Goal: Task Accomplishment & Management: Manage account settings

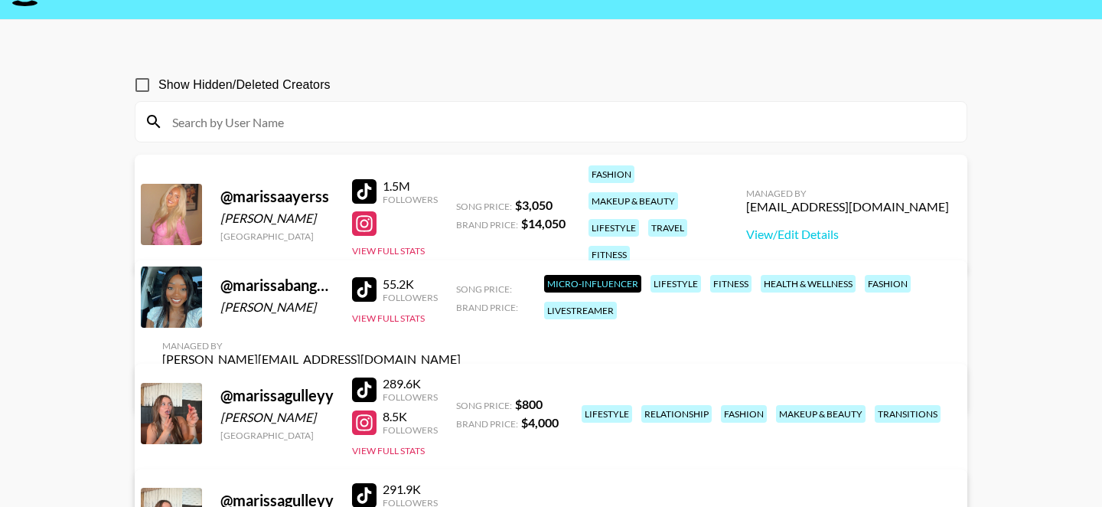
scroll to position [41, 0]
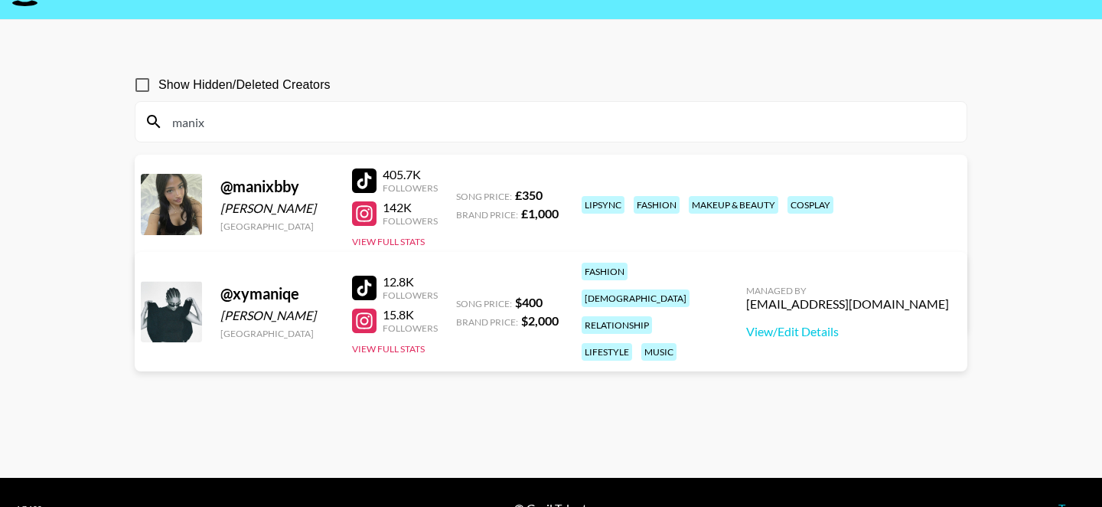
type input "manix"
click at [461, 299] on link "View/Edit Details" at bounding box center [311, 306] width 299 height 15
click at [397, 119] on input "manix" at bounding box center [560, 121] width 795 height 24
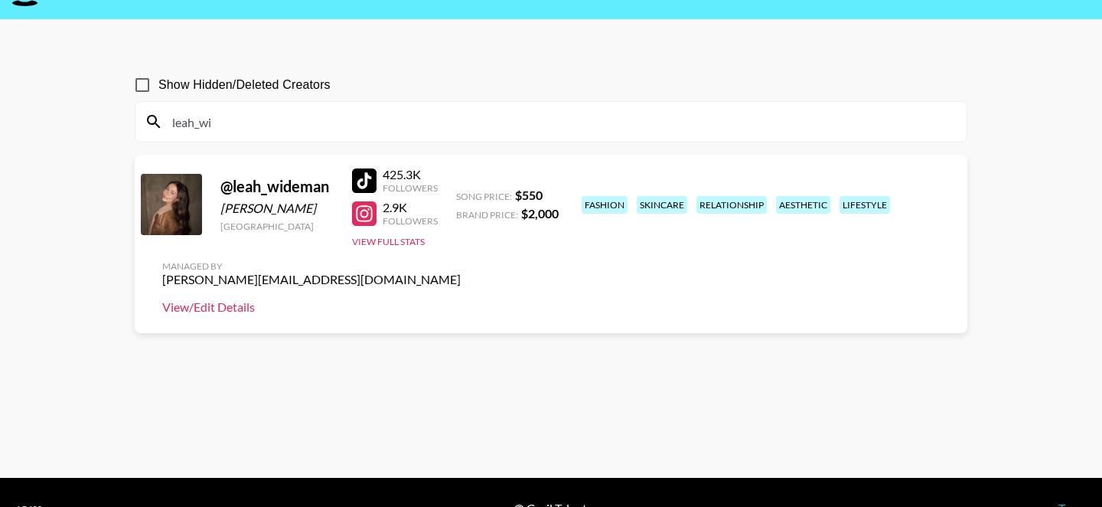
type input "leah_wi"
click at [461, 299] on link "View/Edit Details" at bounding box center [311, 306] width 299 height 15
click at [357, 216] on div at bounding box center [364, 213] width 24 height 24
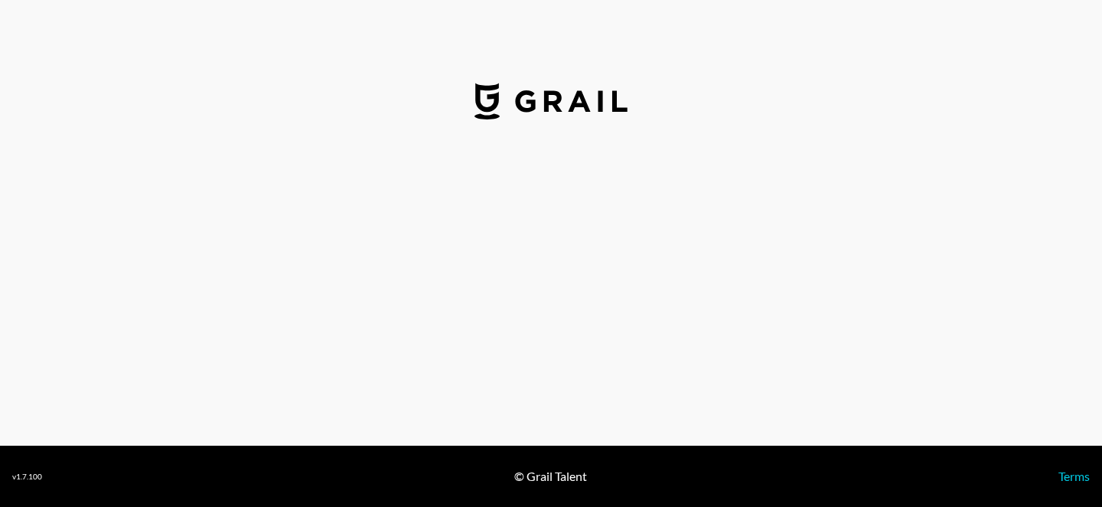
select select "GBP"
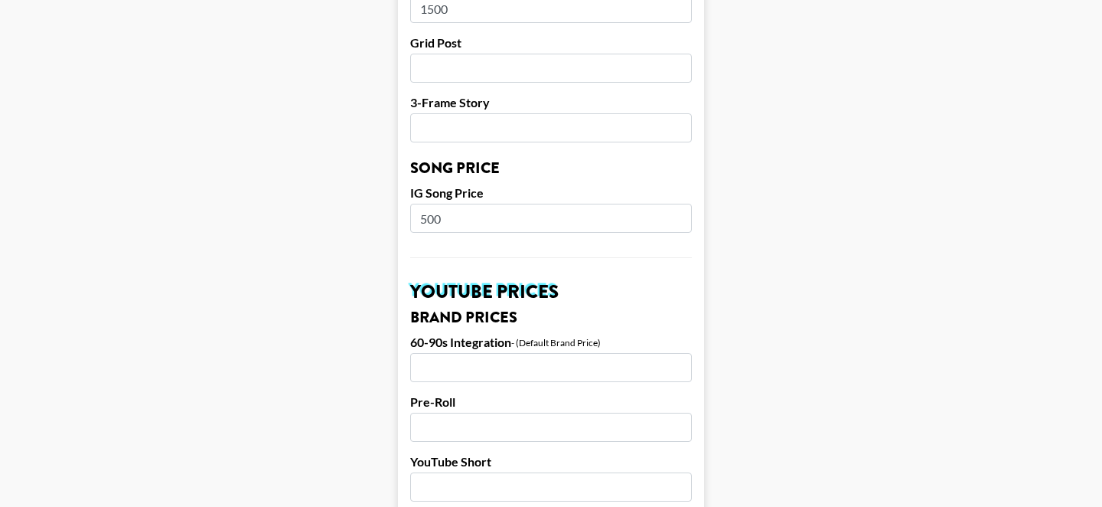
scroll to position [856, 0]
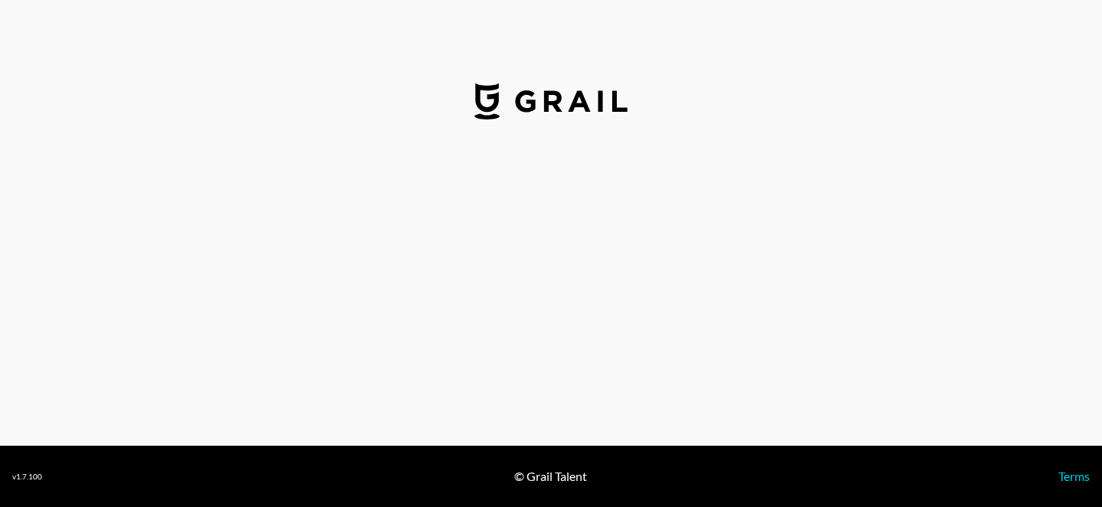
select select "USD"
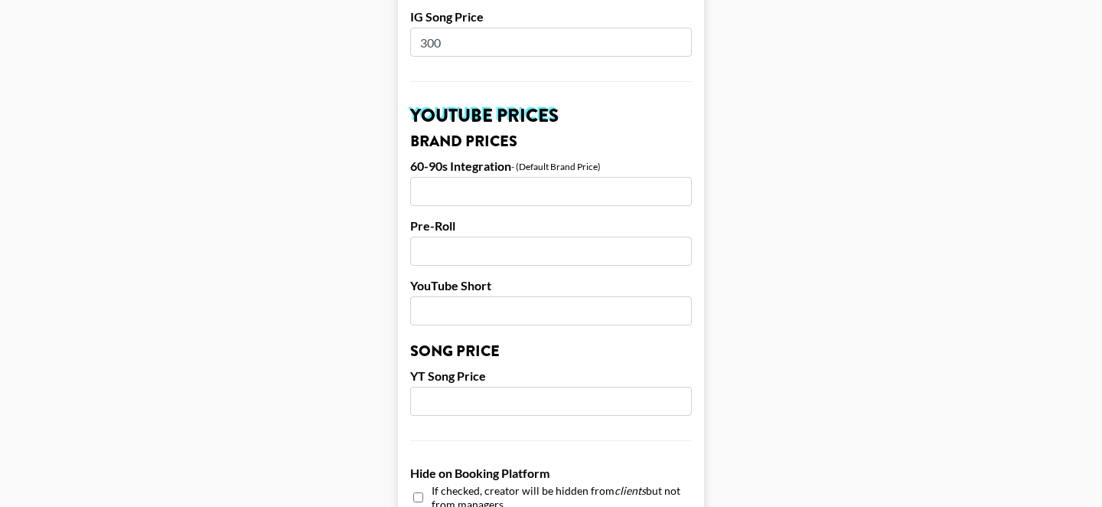
scroll to position [1038, 0]
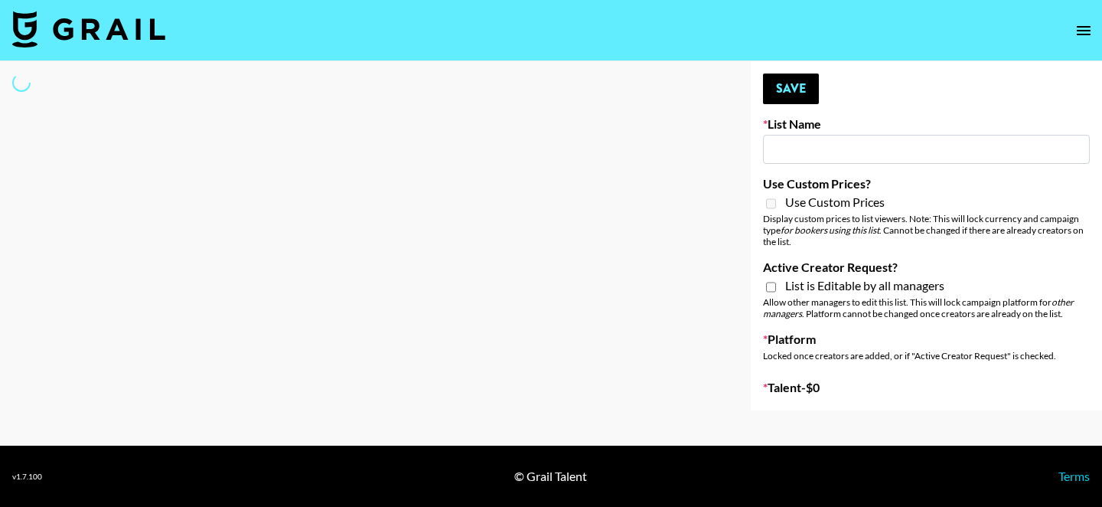
click at [792, 151] on input at bounding box center [926, 149] width 327 height 29
type input "Laifen (TikTok)"
checkbox input "true"
select select "Brand"
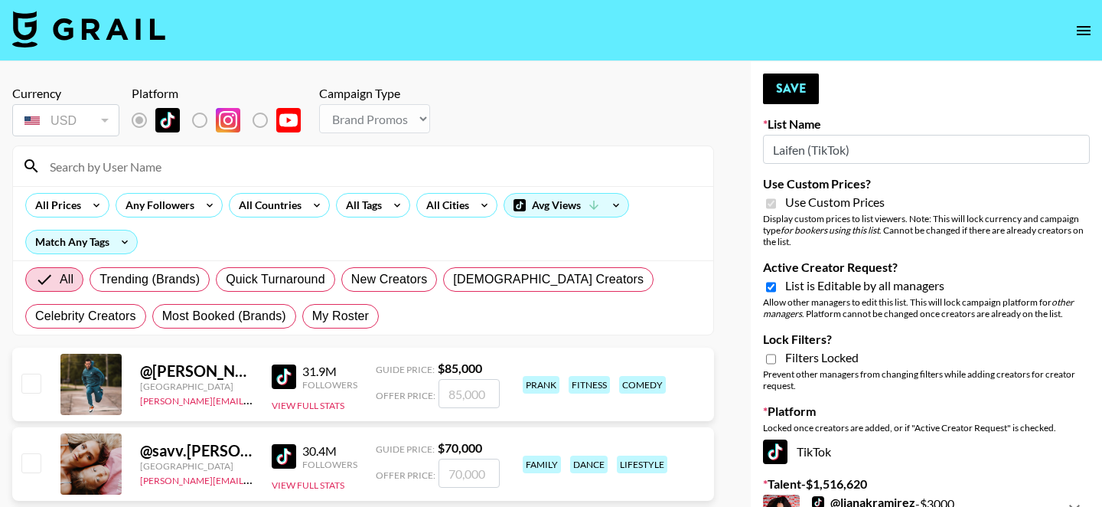
click at [516, 176] on input at bounding box center [373, 166] width 664 height 24
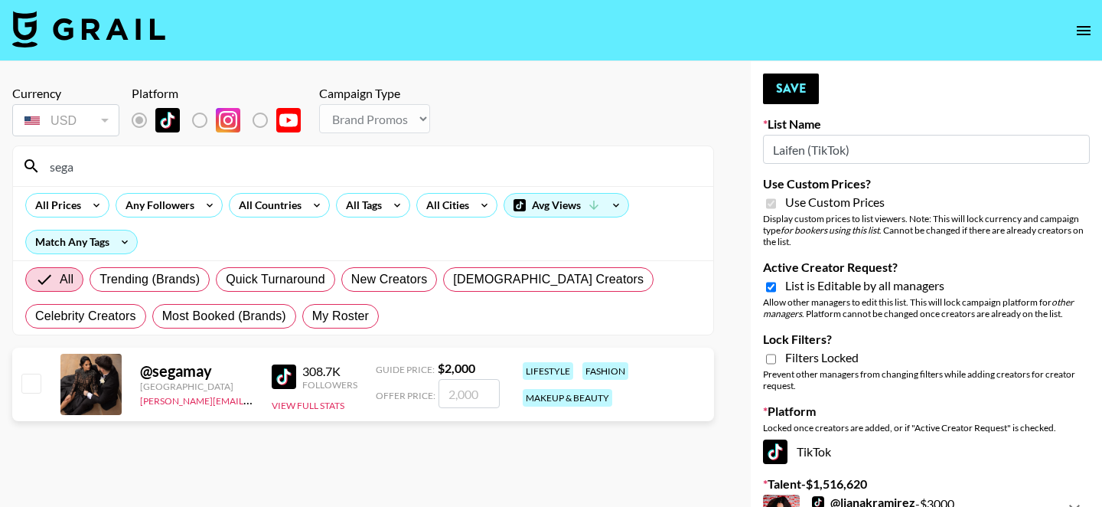
type input "sega"
click at [462, 395] on input "number" at bounding box center [469, 393] width 61 height 29
type input "2"
checkbox input "true"
type input "2000"
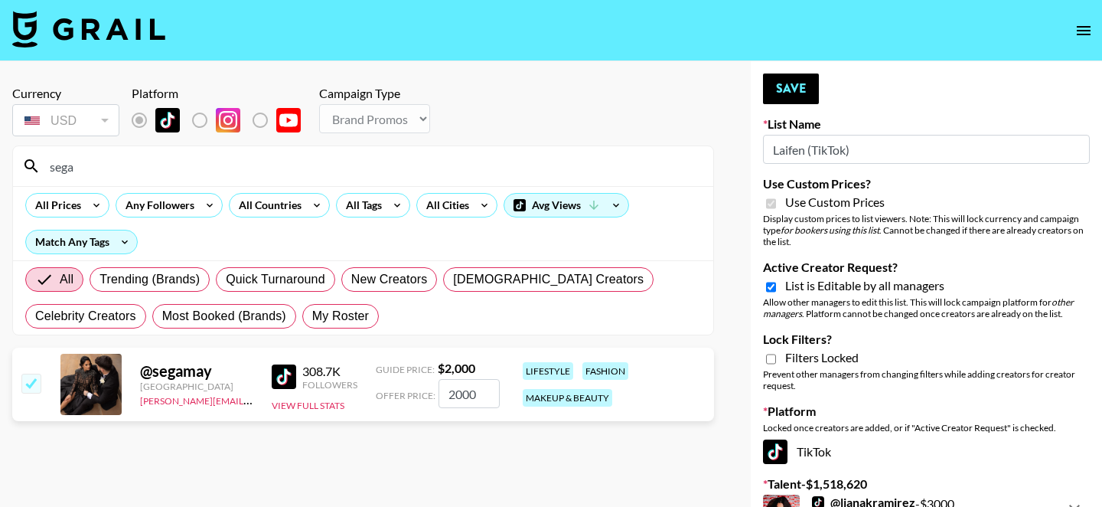
click at [564, 166] on input "sega" at bounding box center [373, 166] width 664 height 24
click at [563, 162] on input "sega" at bounding box center [373, 166] width 664 height 24
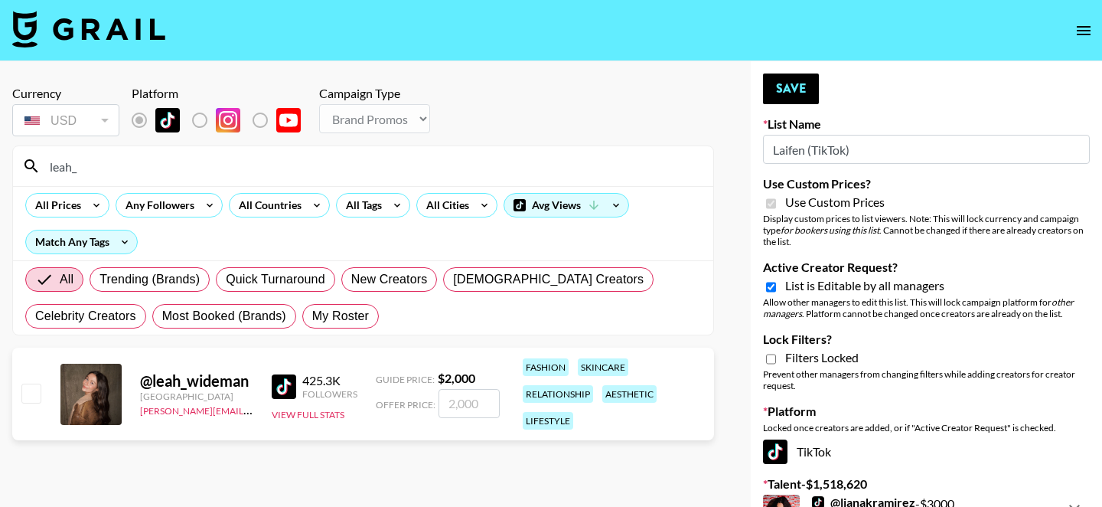
type input "leah_"
click at [452, 398] on input "number" at bounding box center [469, 403] width 61 height 29
type input "2"
checkbox input "true"
type input "2000"
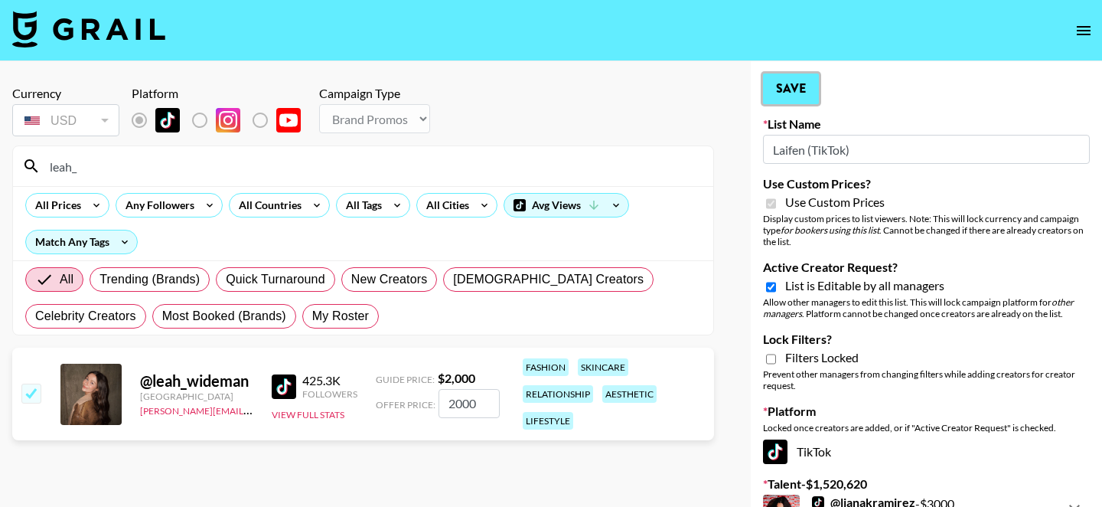
click at [811, 90] on button "Save" at bounding box center [791, 88] width 56 height 31
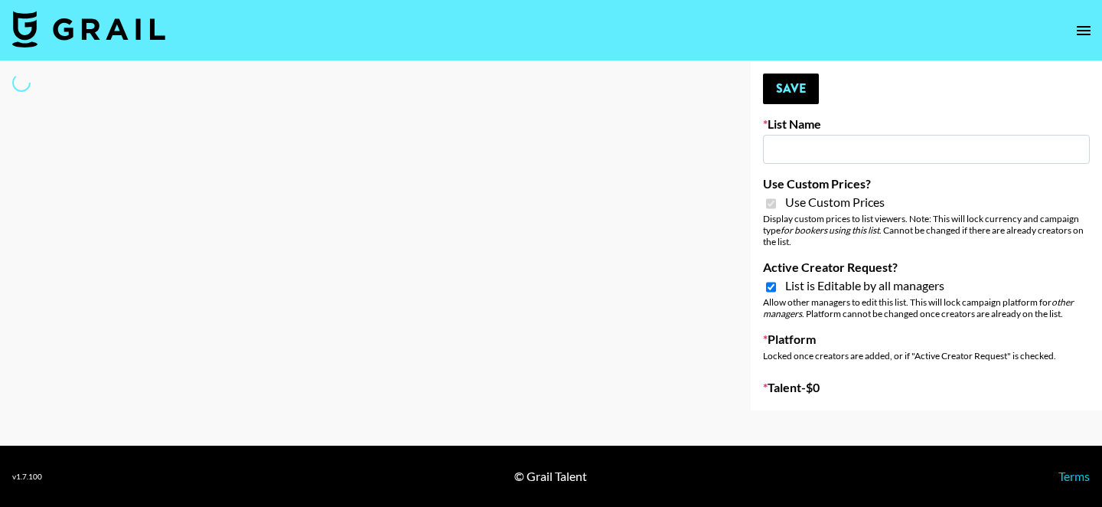
type input "PLAUD (TikTok)"
checkbox input "true"
select select "Brand"
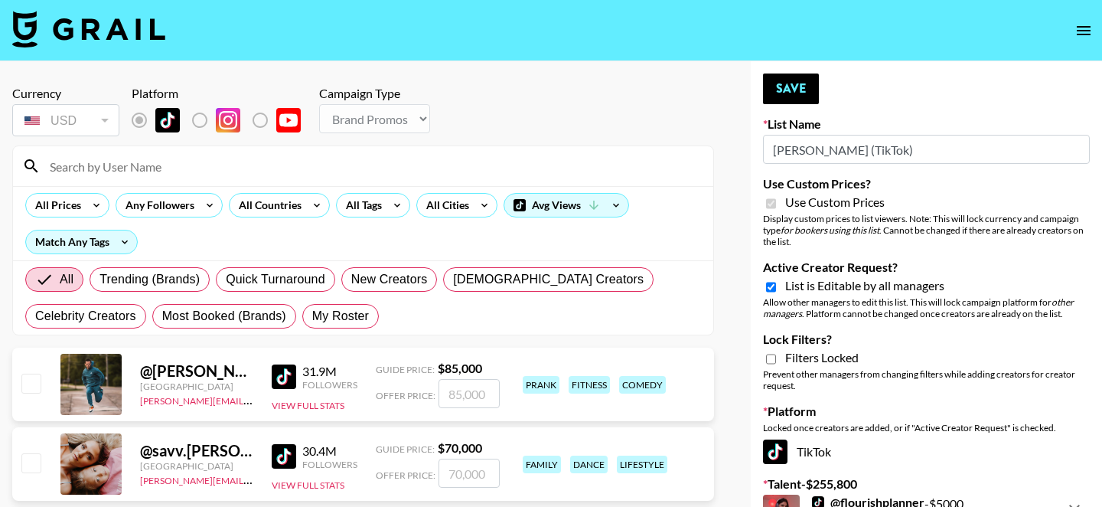
click at [302, 164] on input at bounding box center [373, 166] width 664 height 24
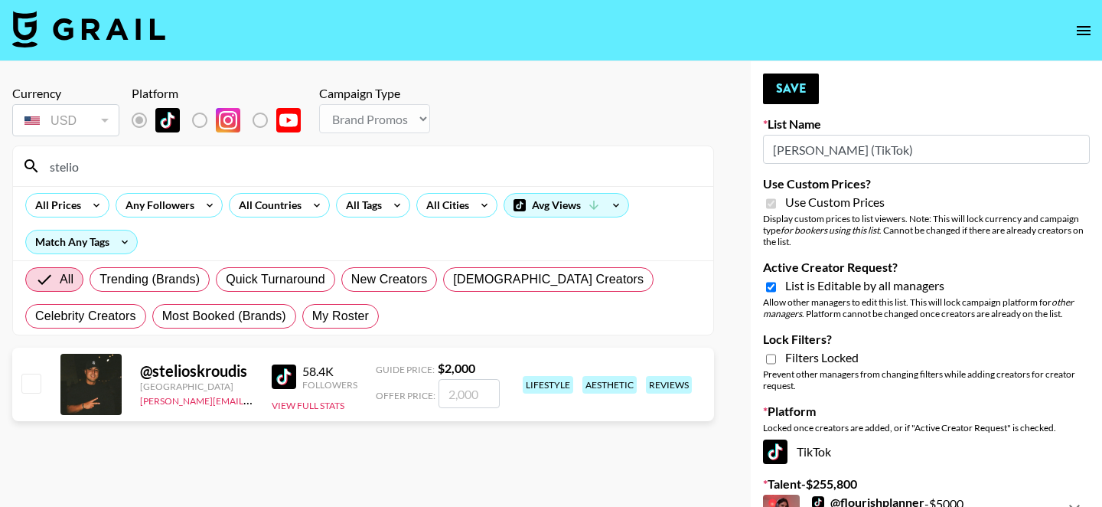
type input "stelio"
click at [463, 394] on input "number" at bounding box center [469, 393] width 61 height 29
type input "2"
checkbox input "true"
type input "2000"
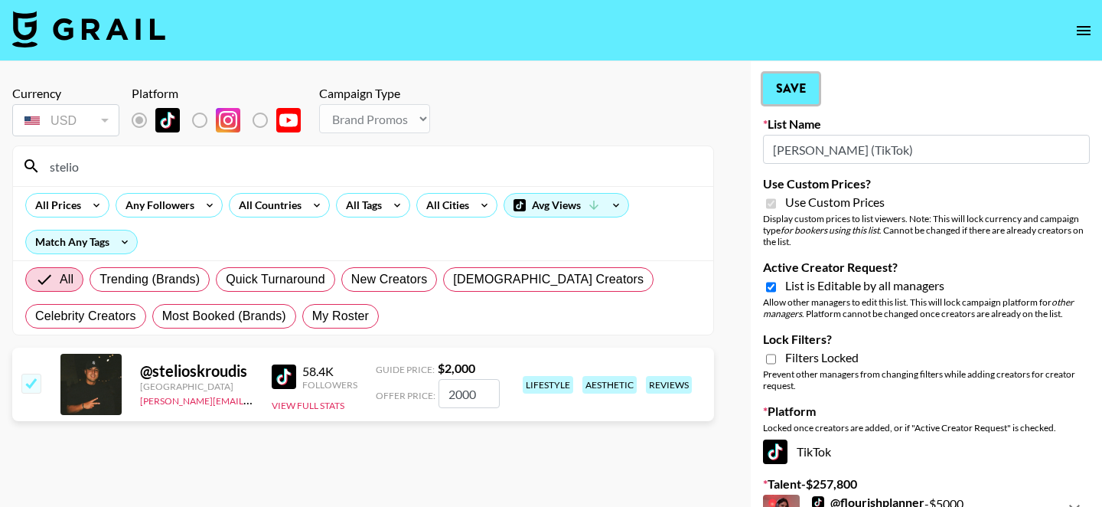
click at [801, 90] on button "Save" at bounding box center [791, 88] width 56 height 31
